Goal: Task Accomplishment & Management: Use online tool/utility

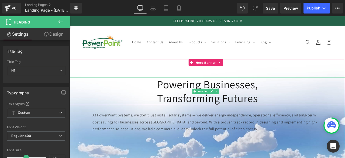
drag, startPoint x: 171, startPoint y: 96, endPoint x: 293, endPoint y: 103, distance: 122.4
click at [293, 103] on div "Powering Businesses, Transforming Futures" at bounding box center [233, 105] width 326 height 33
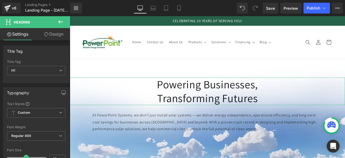
click at [49, 31] on link "Design" at bounding box center [53, 34] width 35 height 12
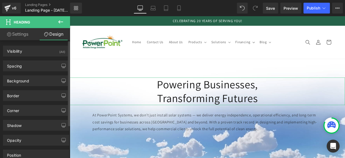
click at [15, 45] on div "Visibility (All) 0|0|0|0 1 Show on Desktop 1 Show on Laptop 1 Show on Tablet 1 …" at bounding box center [36, 49] width 73 height 15
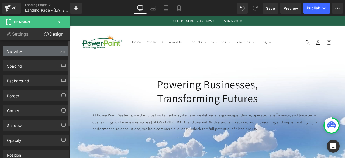
click at [15, 50] on div "Visibility" at bounding box center [14, 50] width 15 height 8
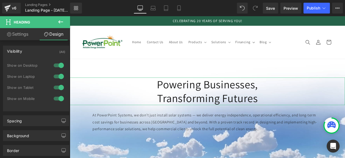
click at [17, 36] on link "Settings" at bounding box center [17, 34] width 35 height 12
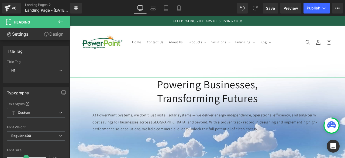
type input "100"
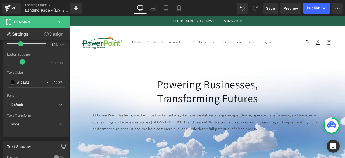
scroll to position [133, 0]
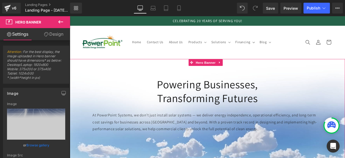
click at [223, 108] on h1 "Transforming Futures" at bounding box center [233, 113] width 326 height 16
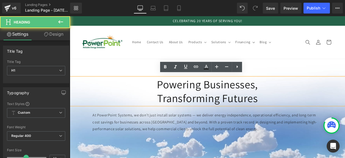
drag, startPoint x: 171, startPoint y: 91, endPoint x: 298, endPoint y: 113, distance: 129.1
click at [298, 113] on div "Powering Businesses, Transforming Futures" at bounding box center [233, 105] width 326 height 33
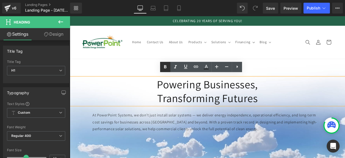
click at [166, 70] on link at bounding box center [165, 67] width 10 height 10
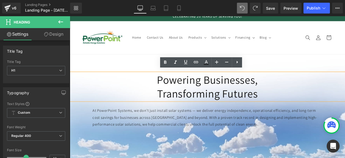
click at [332, 58] on header "Home Contact Us About Us Products Products Surge Protection Extensions Lighting" at bounding box center [233, 41] width 326 height 39
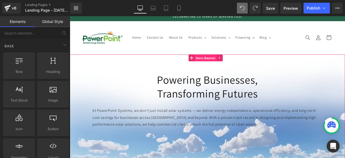
click at [229, 66] on span "Hero Banner" at bounding box center [231, 66] width 26 height 8
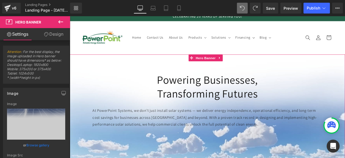
click at [56, 39] on link "Design" at bounding box center [53, 34] width 35 height 12
click at [0, 0] on div "Spacing" at bounding box center [0, 0] width 0 height 0
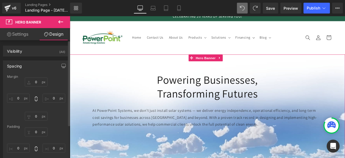
type input "0"
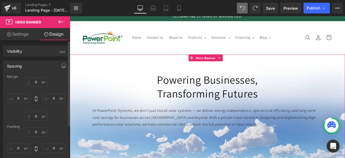
type input "0"
click at [34, 78] on div "Margin" at bounding box center [36, 77] width 58 height 4
click at [35, 80] on input "0" at bounding box center [36, 81] width 23 height 9
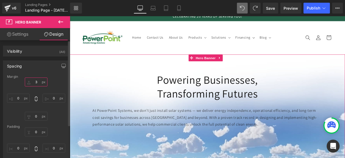
type input "30"
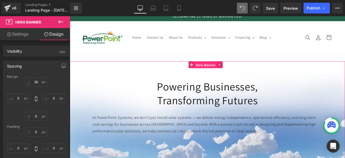
click at [222, 76] on span "Hero Banner" at bounding box center [231, 74] width 26 height 8
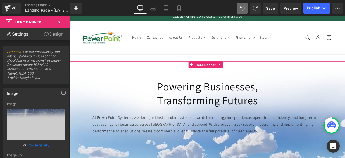
click at [56, 31] on link "Design" at bounding box center [53, 34] width 35 height 12
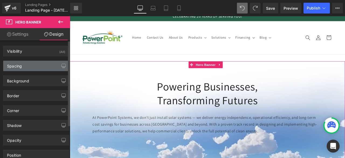
type input "30"
type input "0"
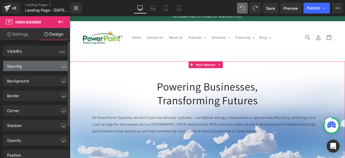
type input "0"
click at [26, 64] on div "Spacing" at bounding box center [36, 66] width 66 height 10
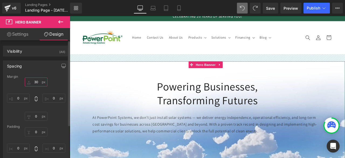
click at [36, 82] on input "30" at bounding box center [36, 81] width 23 height 9
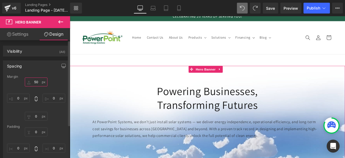
type input "5"
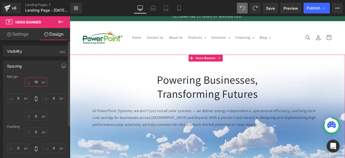
type input "100"
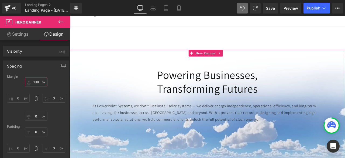
scroll to position [38, 0]
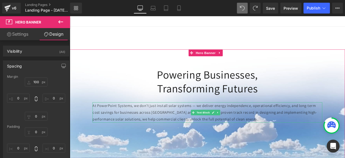
click at [182, 127] on p "At PowerPoint Systems, we don’t just install solar systems — we deliver energy …" at bounding box center [233, 130] width 272 height 24
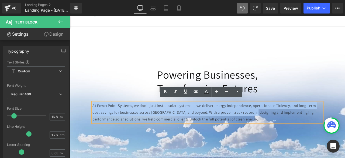
drag, startPoint x: 97, startPoint y: 119, endPoint x: 289, endPoint y: 129, distance: 192.3
click at [289, 129] on p "At PowerPoint Systems, we don’t just install solar systems — we deliver energy …" at bounding box center [233, 130] width 272 height 24
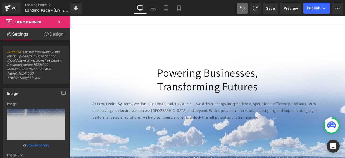
scroll to position [41, 0]
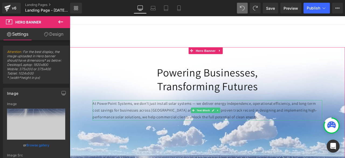
click at [250, 124] on p "At PowerPoint Systems, we don’t just install solar systems — we deliver energy …" at bounding box center [233, 127] width 272 height 24
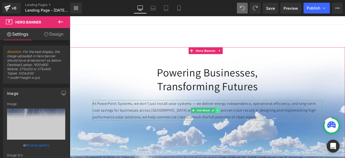
click at [246, 126] on icon at bounding box center [245, 127] width 3 height 3
click at [247, 126] on icon at bounding box center [248, 127] width 3 height 3
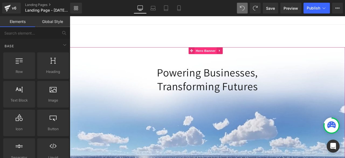
click at [226, 53] on span "Hero Banner" at bounding box center [231, 57] width 26 height 8
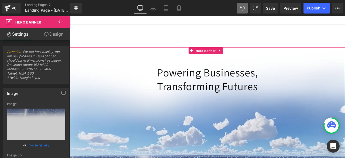
click at [52, 38] on link "Design" at bounding box center [53, 34] width 35 height 12
click at [0, 0] on div "Spacing" at bounding box center [0, 0] width 0 height 0
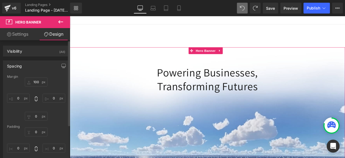
type input "100"
type input "0"
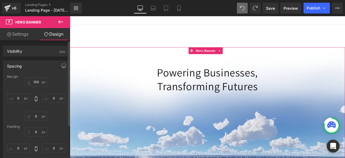
type input "0"
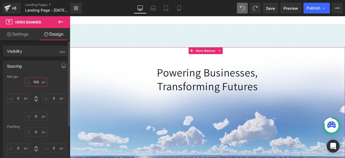
click at [38, 82] on input "100" at bounding box center [36, 81] width 23 height 9
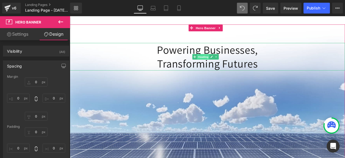
click at [232, 61] on span "Heading" at bounding box center [228, 64] width 15 height 6
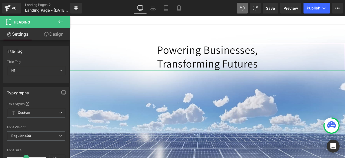
click at [55, 34] on link "Design" at bounding box center [53, 34] width 35 height 12
click at [0, 0] on div "Spacing" at bounding box center [0, 0] width 0 height 0
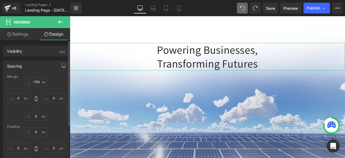
type input "-750"
type input "0"
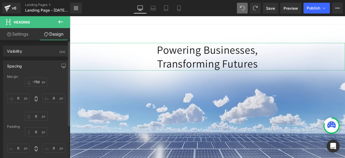
type input "0"
click at [35, 81] on input "-750" at bounding box center [36, 81] width 23 height 9
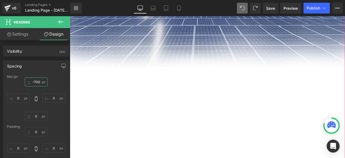
scroll to position [0, 0]
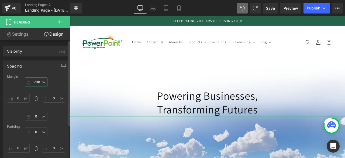
click at [39, 84] on input "-700" at bounding box center [36, 81] width 23 height 9
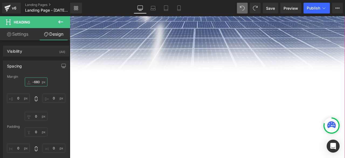
scroll to position [190, 0]
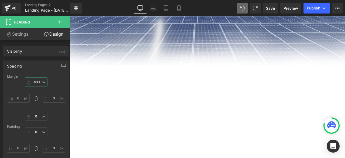
type input "-680"
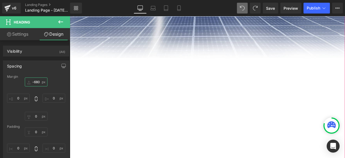
scroll to position [200, 0]
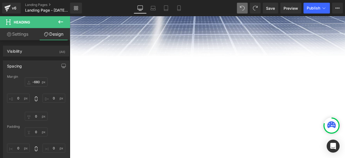
click at [59, 22] on icon at bounding box center [60, 21] width 5 height 3
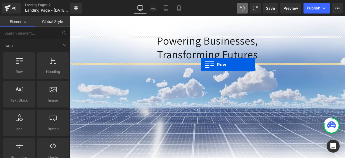
scroll to position [65, 0]
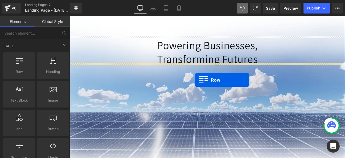
drag, startPoint x: 105, startPoint y: 78, endPoint x: 218, endPoint y: 92, distance: 114.4
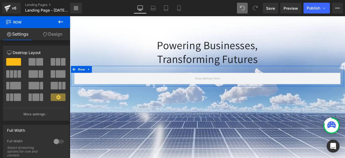
click at [53, 33] on link "Design" at bounding box center [52, 34] width 35 height 12
click at [0, 0] on div "Spacing" at bounding box center [0, 0] width 0 height 0
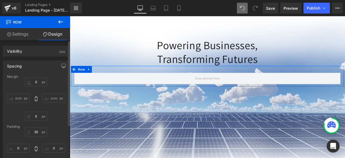
type input "0"
type input "30"
type input "0"
type input "10"
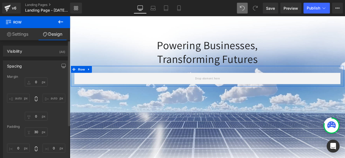
type input "0"
click at [33, 82] on input "0" at bounding box center [36, 81] width 23 height 9
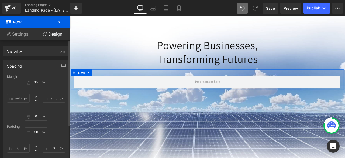
type input "1"
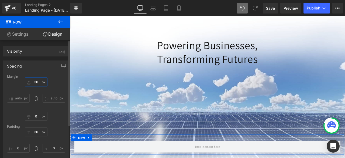
type input "3"
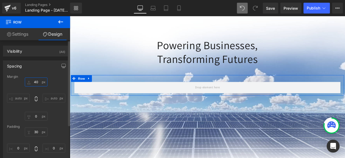
type input "400"
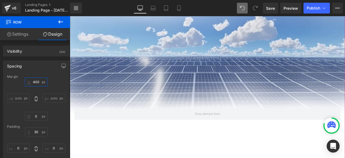
scroll to position [131, 0]
click at [62, 20] on icon at bounding box center [60, 22] width 6 height 6
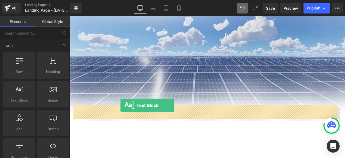
drag, startPoint x: 95, startPoint y: 118, endPoint x: 130, endPoint y: 122, distance: 35.5
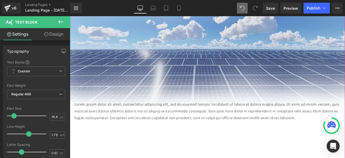
scroll to position [140, 0]
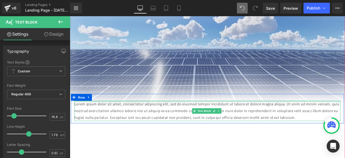
click at [82, 116] on div at bounding box center [233, 116] width 316 height 1
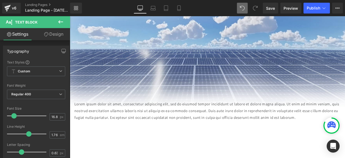
click at [57, 37] on link "Design" at bounding box center [53, 34] width 35 height 12
click at [0, 0] on div "Spacing" at bounding box center [0, 0] width 0 height 0
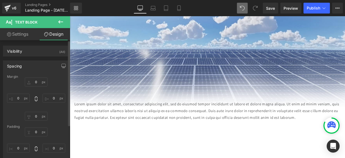
type input "0"
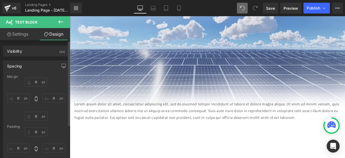
type input "0"
click at [83, 122] on p "Lorem ipsum dolor sit amet, consectetur adipiscing elit, sed do eiusmod tempor …" at bounding box center [233, 128] width 316 height 24
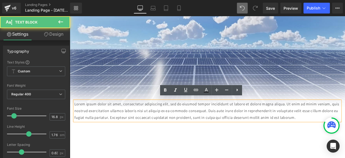
click at [84, 108] on div "Lorem ipsum dolor sit amet, consectetur adipiscing elit, sed do eiusmod tempor …" at bounding box center [233, 125] width 324 height 35
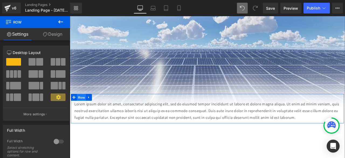
click at [83, 109] on span "Row" at bounding box center [83, 112] width 11 height 8
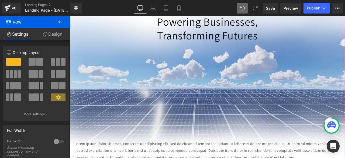
scroll to position [93, 0]
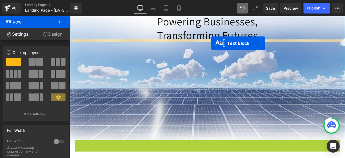
drag, startPoint x: 227, startPoint y: 171, endPoint x: 237, endPoint y: 48, distance: 123.2
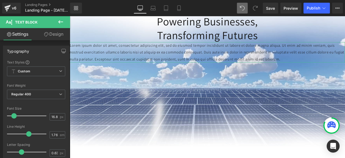
click at [51, 33] on link "Design" at bounding box center [53, 34] width 35 height 12
click at [0, 0] on div "Spacing" at bounding box center [0, 0] width 0 height 0
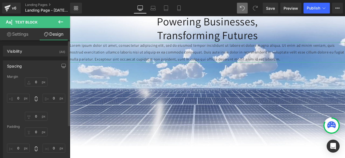
type input "0"
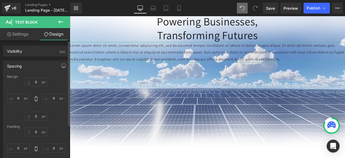
type input "0"
click at [14, 100] on input "0" at bounding box center [18, 98] width 23 height 9
type input "60"
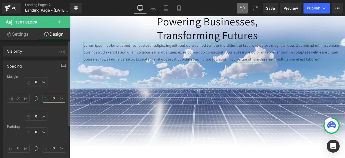
click at [51, 96] on input "0" at bounding box center [54, 98] width 23 height 9
type input "60"
click at [34, 82] on input "0" at bounding box center [36, 81] width 23 height 9
type input "20"
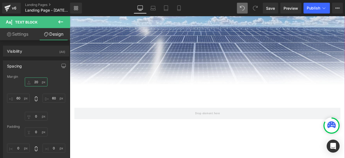
scroll to position [178, 0]
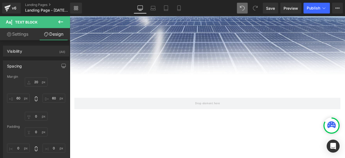
click at [60, 25] on icon at bounding box center [60, 22] width 6 height 6
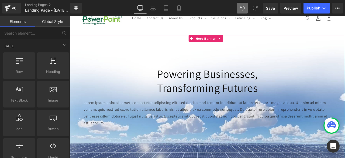
scroll to position [0, 0]
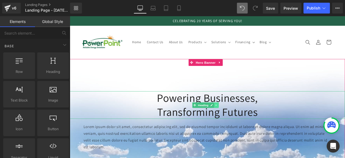
click at [245, 120] on icon at bounding box center [243, 121] width 3 height 3
click at [242, 120] on icon at bounding box center [241, 121] width 3 height 3
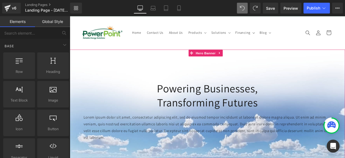
scroll to position [11, 0]
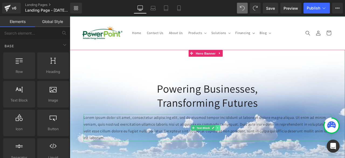
click at [244, 147] on link at bounding box center [246, 148] width 6 height 6
click at [248, 147] on icon at bounding box center [248, 148] width 3 height 3
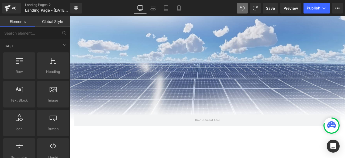
scroll to position [125, 0]
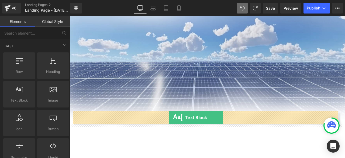
drag, startPoint x: 89, startPoint y: 115, endPoint x: 187, endPoint y: 136, distance: 100.4
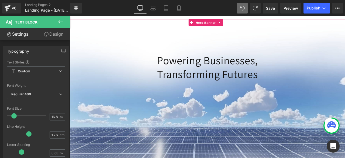
scroll to position [47, 0]
click at [215, 74] on link "Heading" at bounding box center [225, 77] width 20 height 6
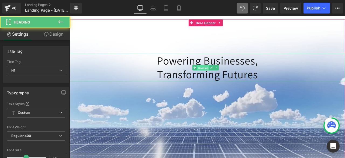
click at [229, 74] on span "Heading" at bounding box center [228, 77] width 15 height 6
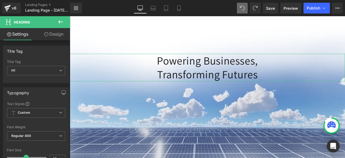
click at [53, 32] on link "Design" at bounding box center [53, 34] width 35 height 12
click at [0, 0] on div "Spacing" at bounding box center [0, 0] width 0 height 0
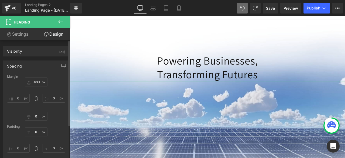
type input "-680"
type input "0"
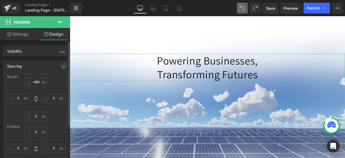
type input "0"
click at [38, 84] on input "-680" at bounding box center [36, 81] width 23 height 9
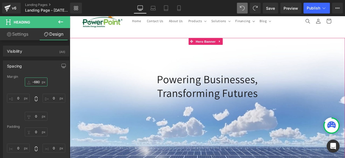
scroll to position [23, 0]
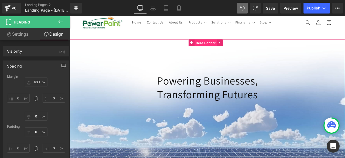
click at [230, 44] on span "Hero Banner" at bounding box center [231, 48] width 26 height 8
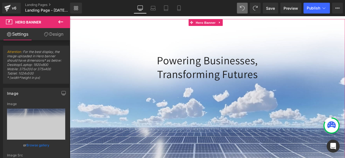
scroll to position [48, 0]
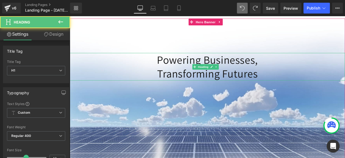
drag, startPoint x: 169, startPoint y: 65, endPoint x: 289, endPoint y: 68, distance: 119.5
click at [289, 68] on h1 "Powering Businesses," at bounding box center [233, 68] width 326 height 16
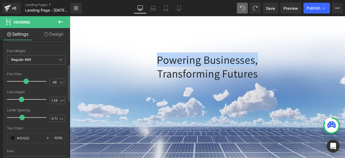
scroll to position [77, 0]
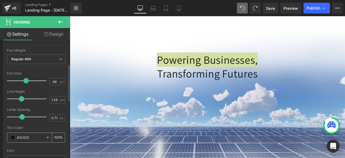
drag, startPoint x: 33, startPoint y: 135, endPoint x: 20, endPoint y: 136, distance: 13.8
click at [20, 136] on input "#121212" at bounding box center [30, 137] width 26 height 6
type input "#1"
type input "0"
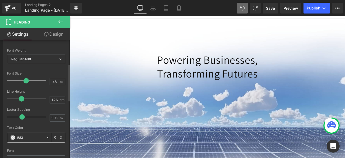
type input "#83b"
type input "100"
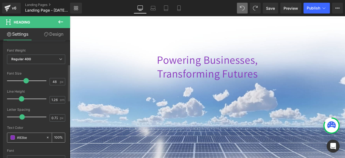
type input "#83be4"
type input "93"
type input "#83be45"
type input "100"
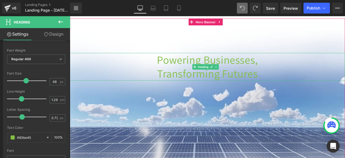
type input "#83be45"
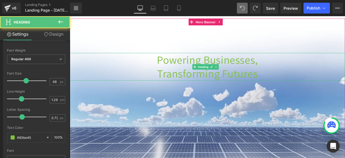
click at [174, 66] on h1 "Powering Businesses," at bounding box center [233, 68] width 326 height 16
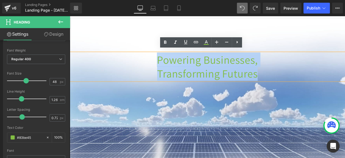
drag, startPoint x: 172, startPoint y: 64, endPoint x: 289, endPoint y: 77, distance: 118.3
click at [289, 77] on div "Powering Businesses, Transforming Futures" at bounding box center [233, 76] width 326 height 33
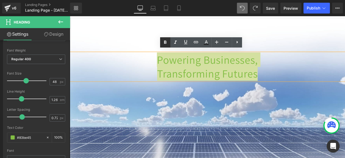
click at [167, 41] on icon at bounding box center [165, 42] width 6 height 6
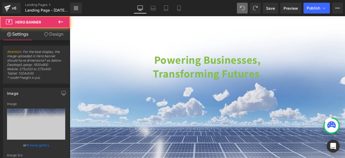
type input "[URL][DOMAIN_NAME]"
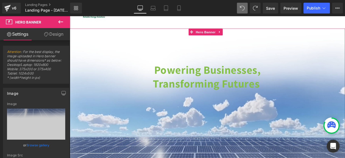
scroll to position [35, 0]
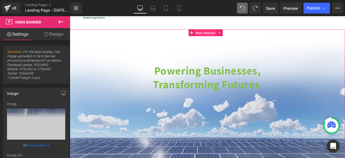
click at [233, 35] on span "Hero Banner" at bounding box center [231, 36] width 26 height 8
click at [32, 144] on link "Browse gallery" at bounding box center [37, 144] width 23 height 9
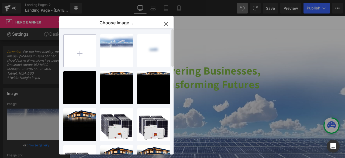
click at [76, 52] on input "file" at bounding box center [80, 51] width 32 height 32
type input "C:\fakepath\BACKGROUND[1] copy.jpg"
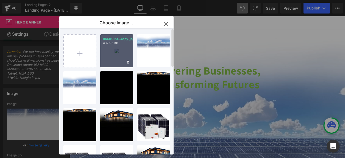
click at [118, 50] on div "BACKGRO...copy.jpg 432.96 KB" at bounding box center [116, 50] width 33 height 33
type input "[URL][DOMAIN_NAME]"
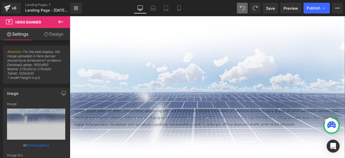
scroll to position [132, 0]
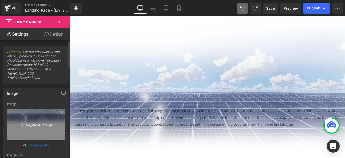
click at [39, 124] on icon "Replace Image" at bounding box center [36, 124] width 43 height 7
type input "C:\fakepath\COMMERCIAL SOLAR COMPANY (5).png"
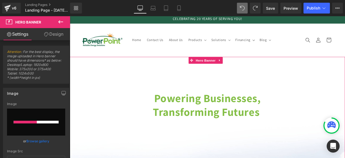
scroll to position [0, 0]
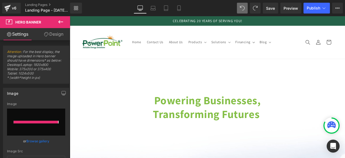
type input "[URL][DOMAIN_NAME]"
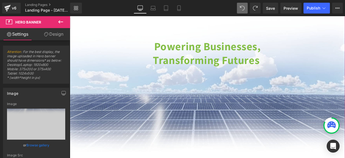
scroll to position [64, 0]
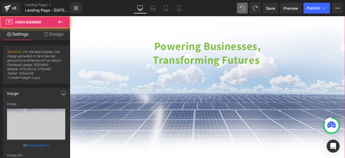
click at [243, 63] on strong "Transforming Futures" at bounding box center [231, 67] width 127 height 17
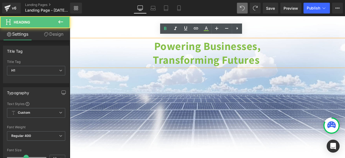
click at [165, 45] on h1 "Powering Businesses," at bounding box center [233, 51] width 326 height 16
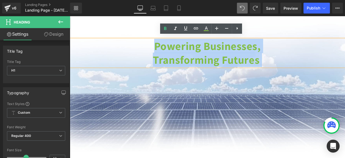
drag, startPoint x: 165, startPoint y: 45, endPoint x: 305, endPoint y: 68, distance: 142.1
click at [305, 68] on div "Powering Businesses, Transforming Futures" at bounding box center [233, 59] width 326 height 33
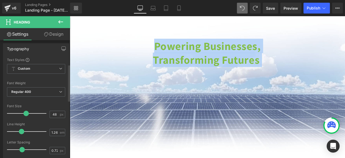
scroll to position [77, 0]
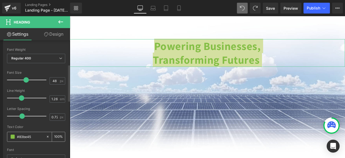
click at [31, 137] on input "#83be45" at bounding box center [30, 137] width 26 height 6
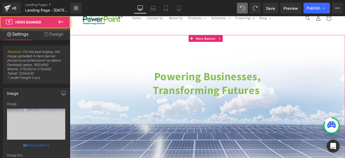
scroll to position [26, 0]
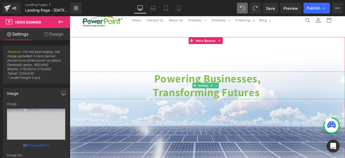
click at [261, 84] on strong "Powering Businesses," at bounding box center [233, 89] width 126 height 17
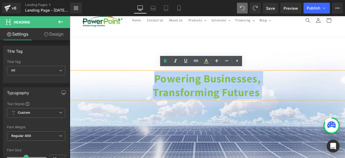
drag, startPoint x: 167, startPoint y: 88, endPoint x: 301, endPoint y: 111, distance: 136.0
click at [301, 111] on div "Powering Businesses, Transforming Futures" at bounding box center [233, 98] width 326 height 33
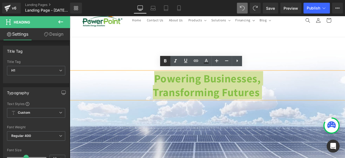
click at [168, 62] on icon at bounding box center [165, 61] width 6 height 6
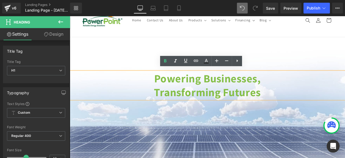
drag, startPoint x: 160, startPoint y: 86, endPoint x: 304, endPoint y: 101, distance: 144.6
click at [304, 101] on div "Powering Businesses, Transforming Futures" at bounding box center [233, 98] width 326 height 33
click at [169, 61] on link at bounding box center [165, 61] width 10 height 10
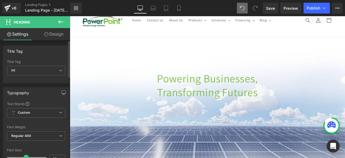
click at [56, 123] on div at bounding box center [36, 122] width 58 height 4
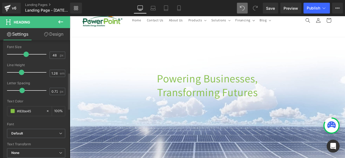
scroll to position [103, 0]
click at [20, 110] on input "#83be45" at bounding box center [30, 111] width 26 height 6
click at [13, 108] on span at bounding box center [13, 110] width 4 height 4
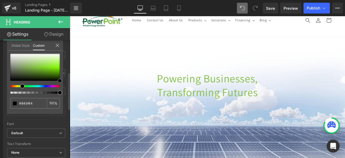
type input "#84bf44"
type input "#000000"
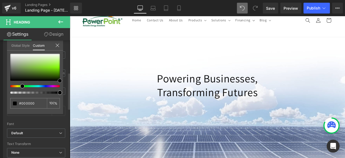
drag, startPoint x: 32, startPoint y: 67, endPoint x: 64, endPoint y: 81, distance: 34.8
click at [64, 81] on div "Typography Text Styles Custom Custom Setup Global Style Custom Setup Global Sty…" at bounding box center [36, 72] width 73 height 185
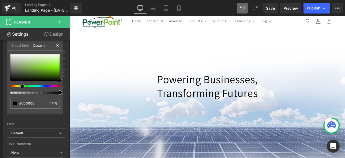
scroll to position [0, 0]
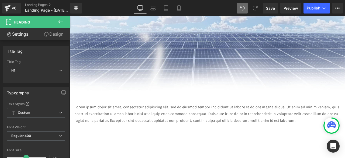
scroll to position [137, 0]
click at [250, 66] on div "Powering Businesses, Transforming Futures Heading Lorem ipsum dolor sit amet, c…" at bounding box center [233, 161] width 326 height 462
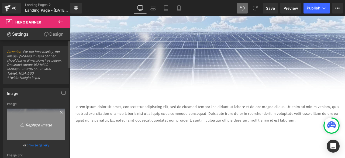
click at [39, 128] on link "Replace Image" at bounding box center [36, 123] width 58 height 31
type input "C:\fakepath\BACKGROUND[1] copy.jpg"
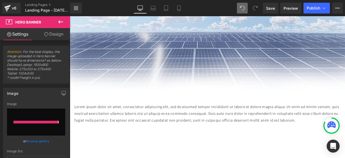
type input "[URL][DOMAIN_NAME]"
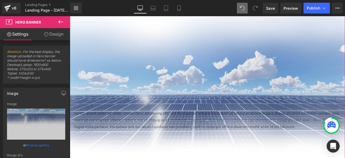
scroll to position [128, 0]
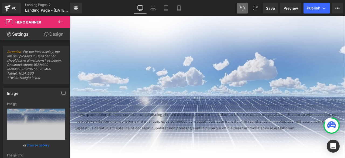
click at [161, 133] on p "Lorem ipsum dolor sit amet, consectetur adipiscing elit, sed do eiusmod tempor …" at bounding box center [233, 141] width 316 height 24
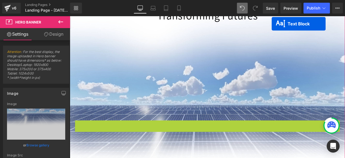
scroll to position [101, 0]
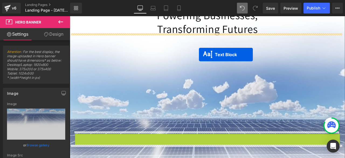
drag, startPoint x: 228, startPoint y: 135, endPoint x: 223, endPoint y: 62, distance: 74.1
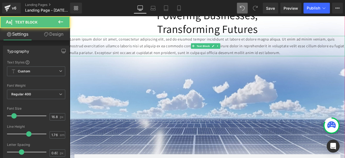
click at [239, 57] on p "Lorem ipsum dolor sit amet, consectetur adipiscing elit, sed do eiusmod tempor …" at bounding box center [233, 52] width 326 height 24
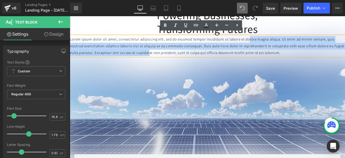
drag, startPoint x: 285, startPoint y: 39, endPoint x: 338, endPoint y: 62, distance: 57.1
click at [338, 62] on div "Lorem ipsum dolor sit amet, consectetur adipiscing elit, sed do eiusmod tempor …" at bounding box center [233, 52] width 326 height 24
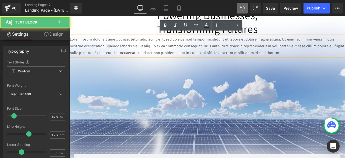
click at [296, 51] on p "Lorem ipsum dolor sit amet, consectetur adipiscing elit, sed do eiusmod tempor …" at bounding box center [233, 52] width 326 height 24
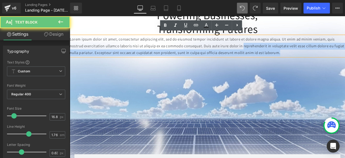
drag, startPoint x: 296, startPoint y: 51, endPoint x: 350, endPoint y: 58, distance: 54.4
click at [345, 58] on p "Lorem ipsum dolor sit amet, consectetur adipiscing elit, sed do eiusmod tempor …" at bounding box center [233, 52] width 326 height 24
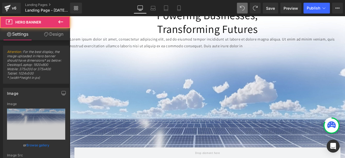
click at [188, 46] on p "Lorem ipsum dolor sit amet, consectetur adipiscing elit, sed do eiusmod tempor …" at bounding box center [233, 48] width 326 height 16
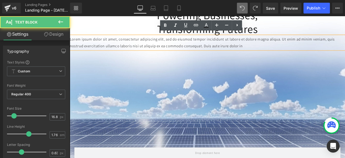
click at [54, 34] on link "Design" at bounding box center [53, 34] width 35 height 12
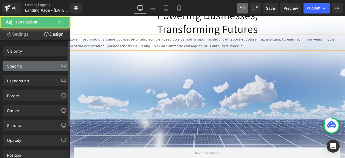
click at [19, 62] on div "Spacing" at bounding box center [14, 65] width 15 height 8
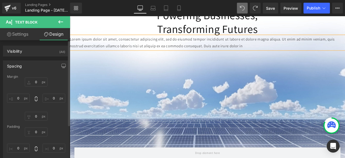
type input "0"
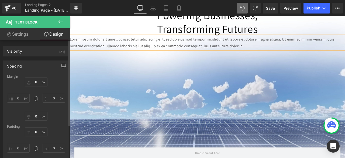
type input "0"
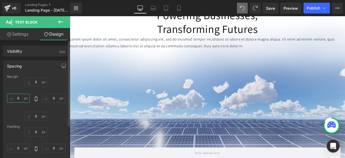
click at [19, 94] on input "0" at bounding box center [18, 98] width 23 height 9
type input "50"
click at [53, 99] on input "0" at bounding box center [54, 98] width 23 height 9
type input "50"
click at [37, 85] on input "0" at bounding box center [36, 81] width 23 height 9
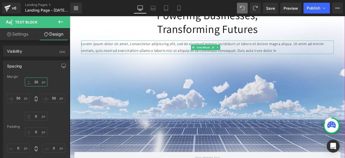
scroll to position [0, 0]
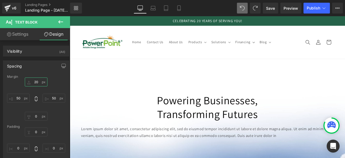
type input "20"
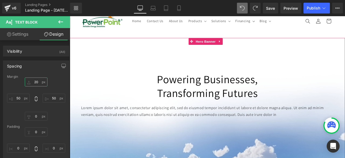
scroll to position [25, 0]
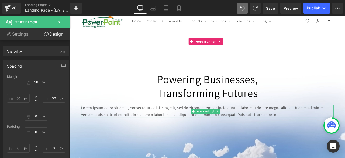
click at [340, 122] on p "Lorem ipsum dolor sit amet, consectetur adipiscing elit, sed do eiusmod tempor …" at bounding box center [232, 129] width 299 height 16
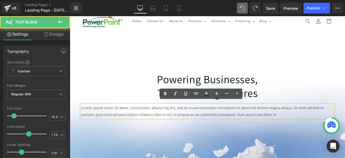
click at [339, 122] on p "Lorem ipsum dolor sit amet, consectetur adipiscing elit, sed do eiusmod tempor …" at bounding box center [232, 129] width 299 height 16
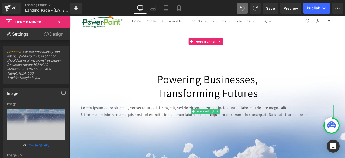
click at [86, 129] on p "Ut enim ad minim veniam, quis nostrud exercitation ullamco laboris nisi ut aliq…" at bounding box center [232, 133] width 299 height 8
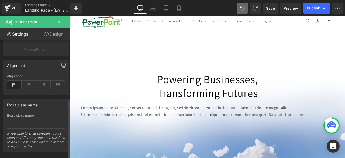
scroll to position [216, 0]
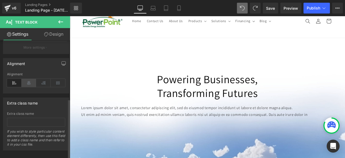
click at [28, 81] on icon at bounding box center [29, 83] width 15 height 8
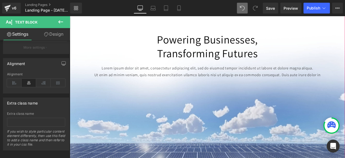
scroll to position [70, 0]
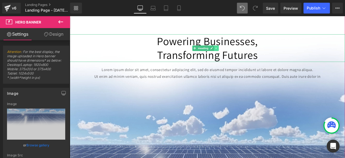
click at [244, 51] on link at bounding box center [244, 54] width 6 height 6
click at [243, 51] on link at bounding box center [241, 54] width 6 height 6
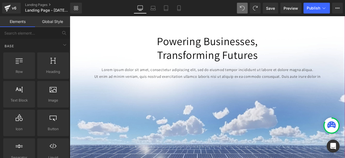
scroll to position [115, 0]
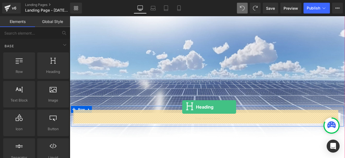
drag, startPoint x: 129, startPoint y: 81, endPoint x: 203, endPoint y: 124, distance: 85.9
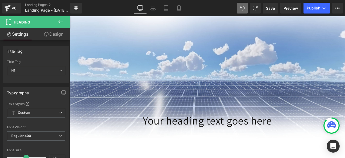
scroll to position [146, 0]
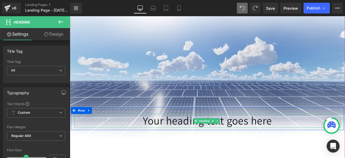
click at [263, 135] on h1 "Your heading text goes here" at bounding box center [233, 140] width 316 height 16
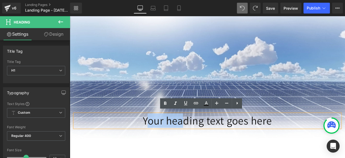
drag, startPoint x: 309, startPoint y: 134, endPoint x: 157, endPoint y: 138, distance: 151.6
click at [157, 138] on h1 "Your heading text goes here" at bounding box center [233, 140] width 316 height 16
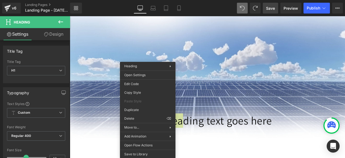
click at [271, 4] on link "Save" at bounding box center [270, 8] width 15 height 11
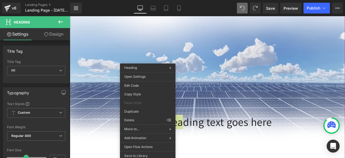
scroll to position [144, 0]
click at [273, 69] on div "Powering Businesses, Transforming Futures Heading Lorem ipsum dolor sit amet, c…" at bounding box center [233, 154] width 326 height 462
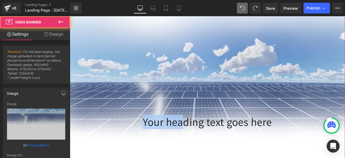
type input "[URL][DOMAIN_NAME]"
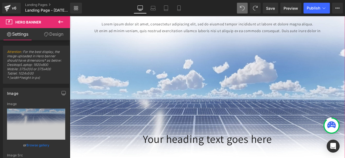
scroll to position [125, 0]
